Goal: Task Accomplishment & Management: Manage account settings

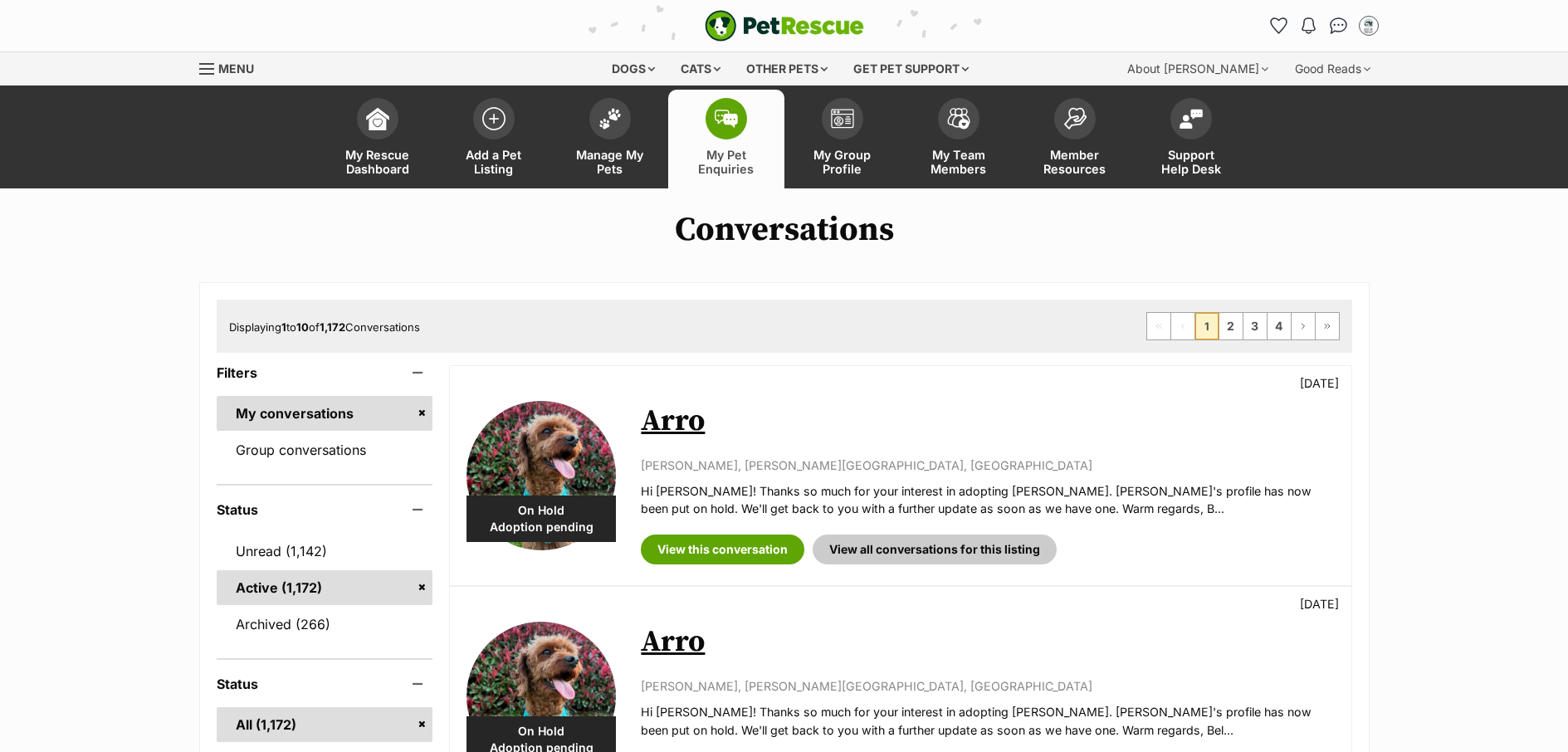
click at [279, 552] on link "Unread (1,142)" at bounding box center [324, 551] width 216 height 35
